Goal: Information Seeking & Learning: Learn about a topic

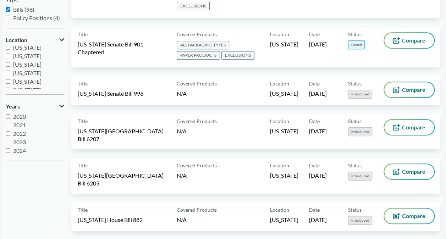
scroll to position [107, 0]
click at [28, 77] on span "[US_STATE]" at bounding box center [27, 80] width 28 height 7
click at [10, 78] on input "[US_STATE]" at bounding box center [8, 80] width 5 height 5
checkbox input "true"
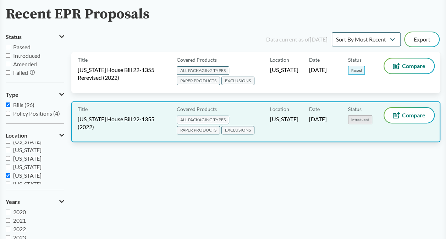
scroll to position [36, 0]
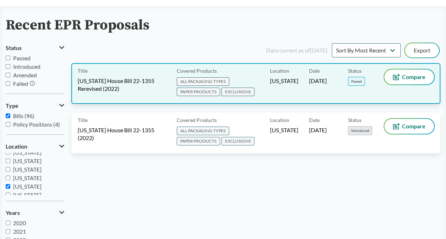
click at [125, 80] on span "[US_STATE] House Bill 22-1355 Rerevised (2022)" at bounding box center [123, 85] width 91 height 16
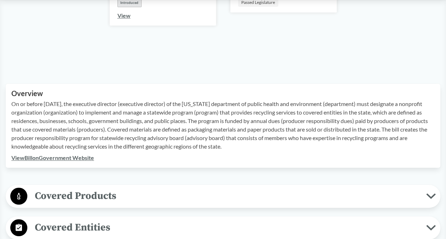
scroll to position [249, 0]
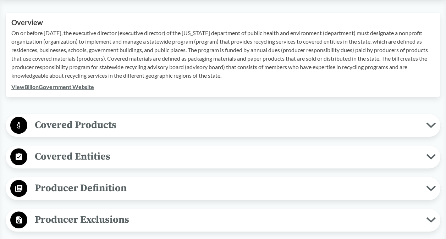
click at [135, 122] on span "Covered Products" at bounding box center [226, 125] width 399 height 16
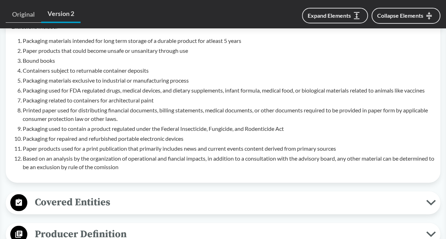
scroll to position [462, 0]
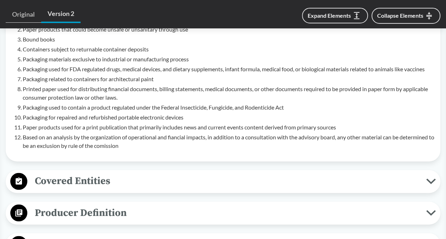
click at [93, 181] on span "Covered Entities" at bounding box center [226, 181] width 399 height 16
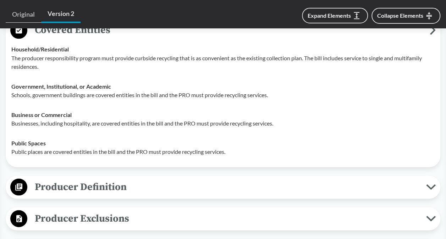
scroll to position [675, 0]
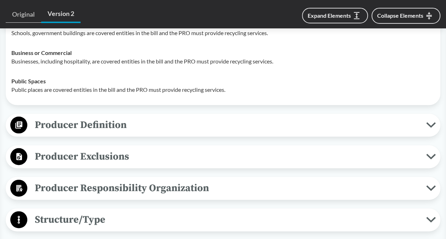
click at [138, 126] on span "Producer Definition" at bounding box center [226, 125] width 399 height 16
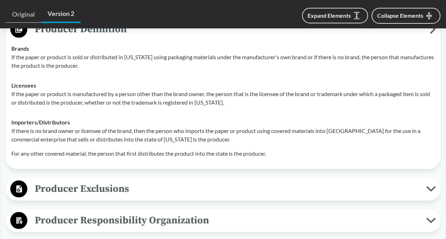
scroll to position [781, 0]
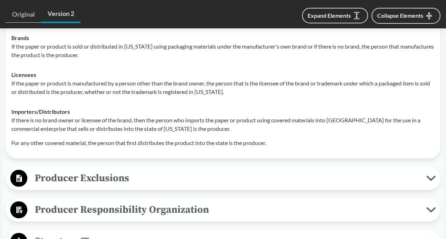
click at [77, 178] on span "Producer Exclusions" at bounding box center [226, 178] width 399 height 16
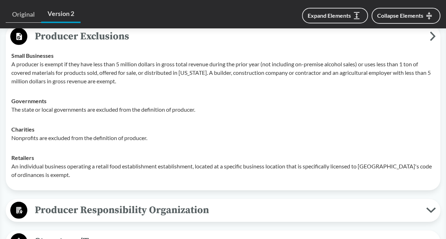
scroll to position [959, 0]
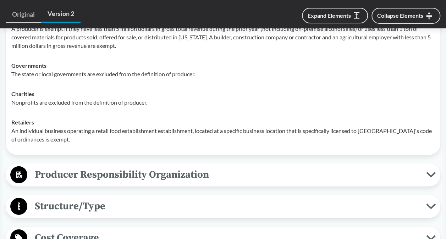
click at [126, 169] on span "Producer Responsibility Organization" at bounding box center [226, 175] width 399 height 16
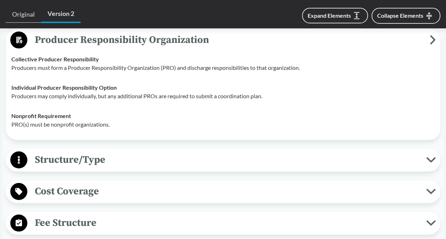
scroll to position [1101, 0]
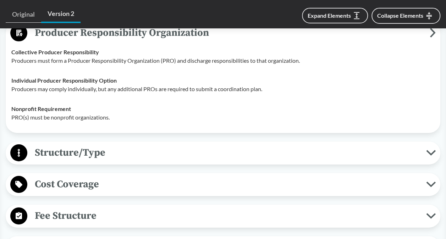
click at [130, 154] on span "Structure/Type" at bounding box center [226, 153] width 399 height 16
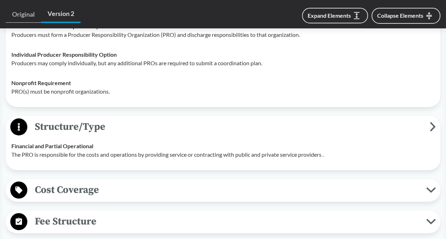
scroll to position [1137, 0]
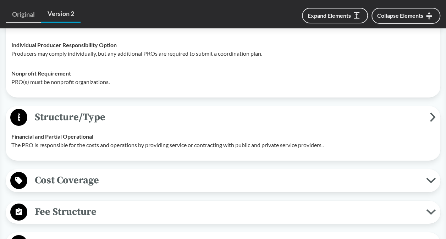
click at [162, 172] on button "Cost Coverage" at bounding box center [223, 181] width 430 height 18
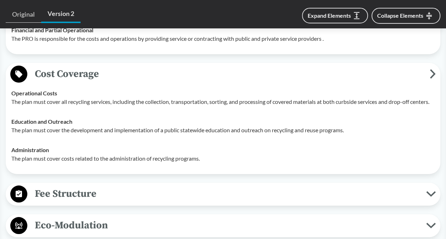
scroll to position [1279, 0]
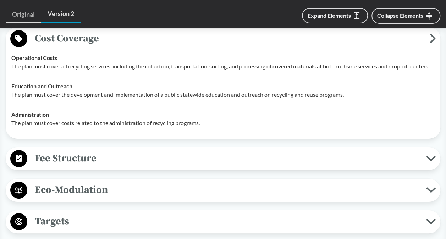
click at [132, 167] on span "Fee Structure" at bounding box center [226, 159] width 399 height 16
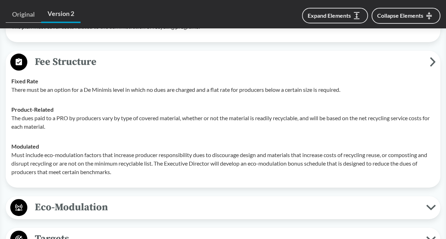
scroll to position [1385, 0]
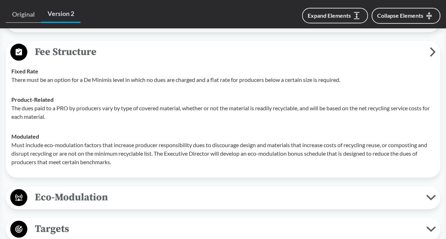
click at [112, 201] on span "Eco-Modulation" at bounding box center [226, 198] width 399 height 16
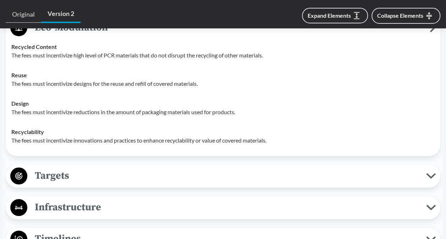
scroll to position [1563, 0]
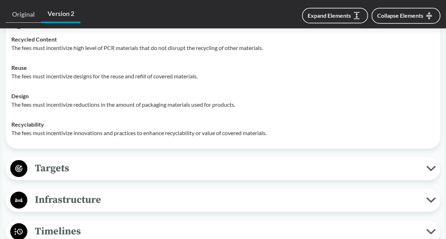
click at [81, 177] on span "Targets" at bounding box center [226, 169] width 399 height 16
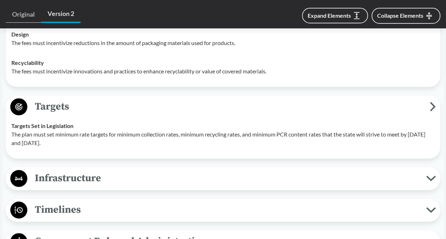
scroll to position [1634, 0]
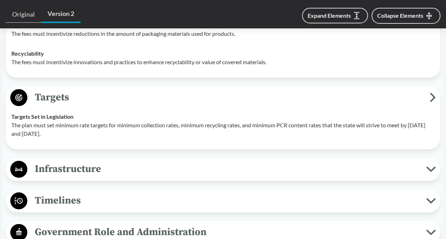
click at [81, 177] on span "Infrastructure" at bounding box center [226, 169] width 399 height 16
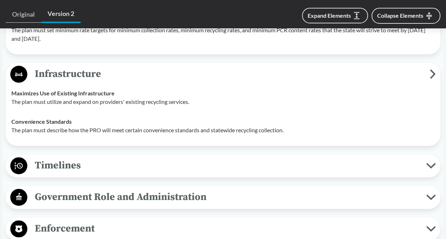
scroll to position [1740, 0]
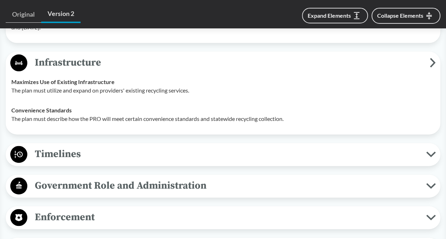
click at [82, 162] on span "Timelines" at bounding box center [226, 154] width 399 height 16
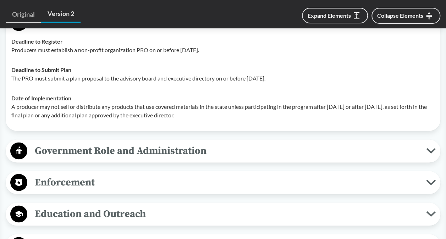
scroll to position [1882, 0]
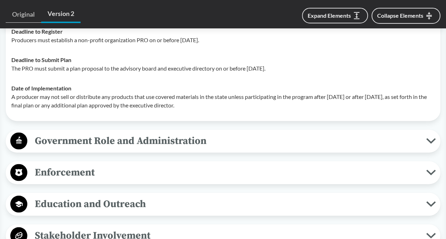
click at [169, 149] on span "Government Role and Administration" at bounding box center [226, 141] width 399 height 16
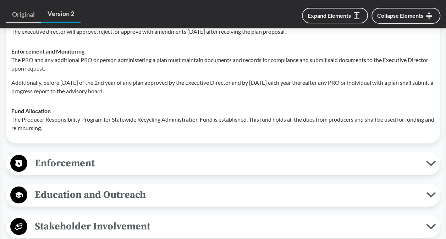
scroll to position [2025, 0]
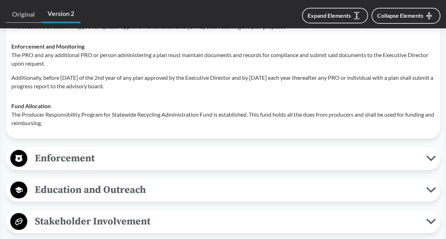
click at [102, 166] on span "Enforcement" at bounding box center [226, 159] width 399 height 16
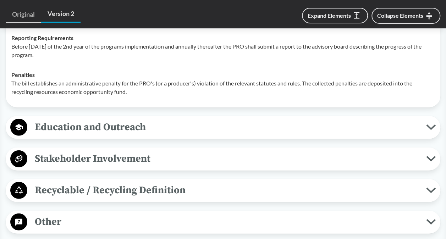
scroll to position [2167, 0]
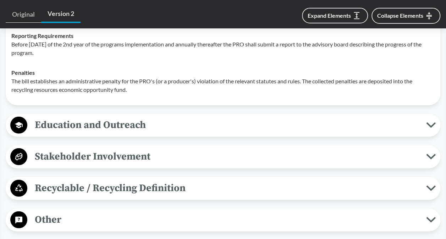
click at [109, 126] on span "Education and Outreach" at bounding box center [226, 125] width 399 height 16
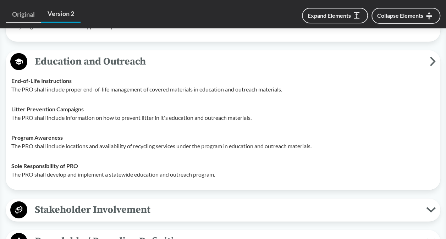
scroll to position [2273, 0]
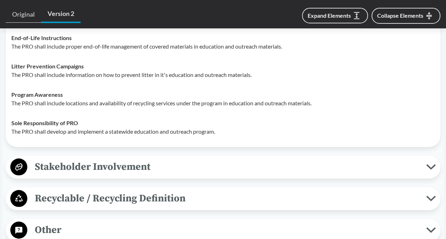
click at [112, 171] on span "Stakeholder Involvement" at bounding box center [226, 167] width 399 height 16
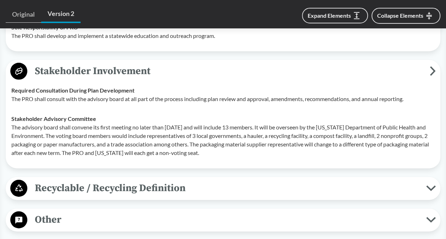
scroll to position [2380, 0]
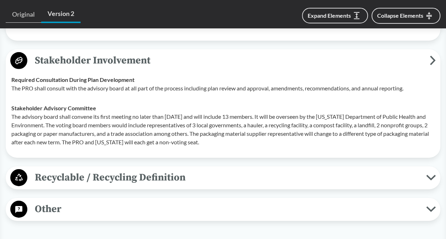
click at [101, 177] on span "Recyclable / Recycling Definition" at bounding box center [226, 178] width 399 height 16
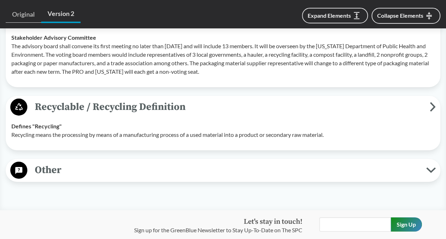
scroll to position [2451, 0]
click at [105, 170] on span "Other" at bounding box center [226, 170] width 399 height 16
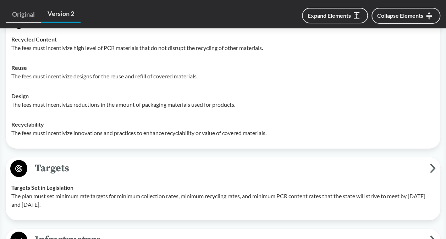
scroll to position [1385, 0]
